Goal: Task Accomplishment & Management: Use online tool/utility

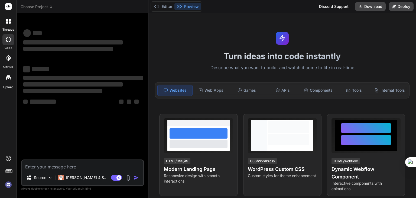
type textarea "let visitStartTime = [DOMAIN_NAME](); window.addEventListener("beforeunload", f…"
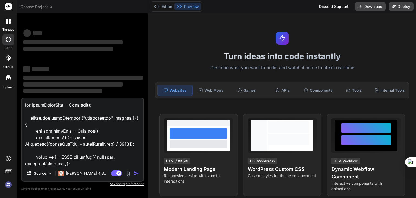
scroll to position [221, 0]
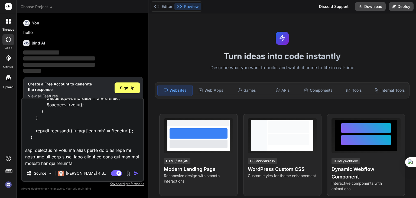
scroll to position [8, 0]
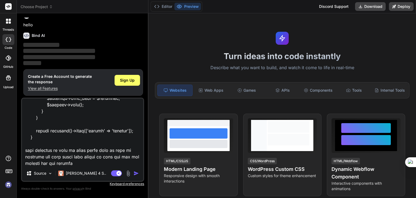
type textarea "x"
type textarea "let visitStartTime = [DOMAIN_NAME](); window.addEventListener("beforeunload", f…"
click at [136, 174] on img "button" at bounding box center [136, 172] width 5 height 5
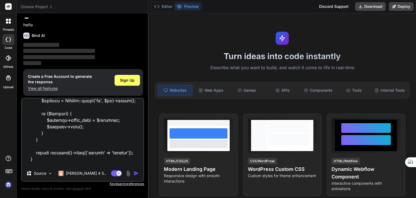
scroll to position [222, 0]
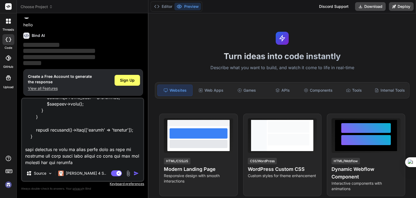
click at [137, 172] on img "button" at bounding box center [136, 172] width 5 height 5
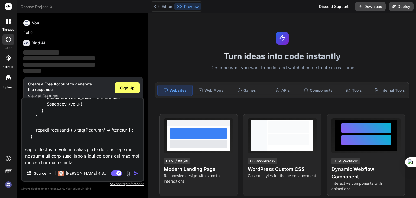
scroll to position [8, 0]
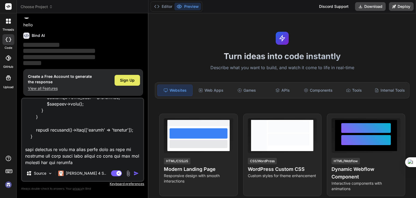
click at [127, 82] on span "Sign Up" at bounding box center [127, 79] width 15 height 5
click at [137, 174] on img "button" at bounding box center [136, 172] width 5 height 5
